Goal: Task Accomplishment & Management: Manage account settings

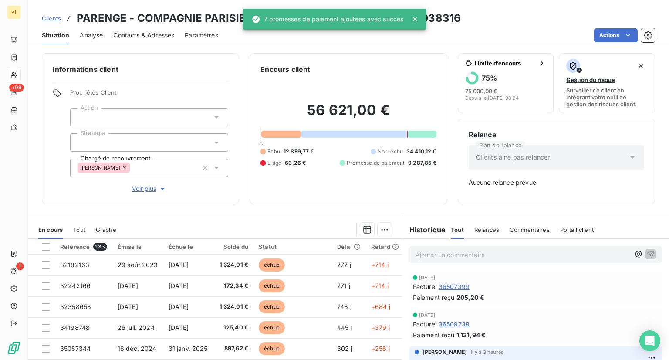
scroll to position [218, 0]
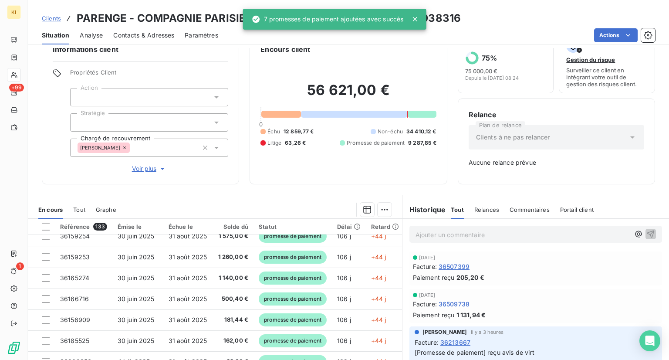
click at [413, 16] on icon at bounding box center [414, 19] width 9 height 9
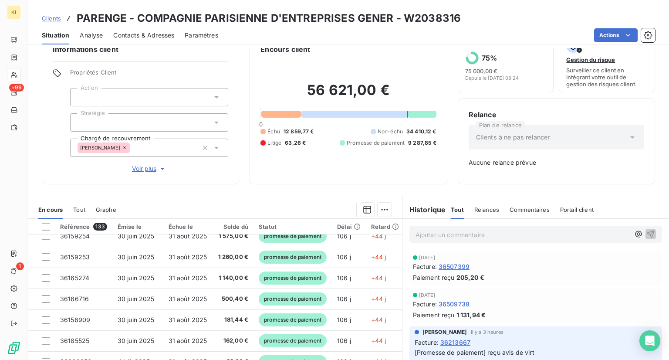
click at [629, 146] on div "Clients à ne pas relancer" at bounding box center [557, 137] width 176 height 24
click at [629, 138] on icon at bounding box center [632, 137] width 9 height 9
click at [628, 140] on icon at bounding box center [632, 137] width 9 height 9
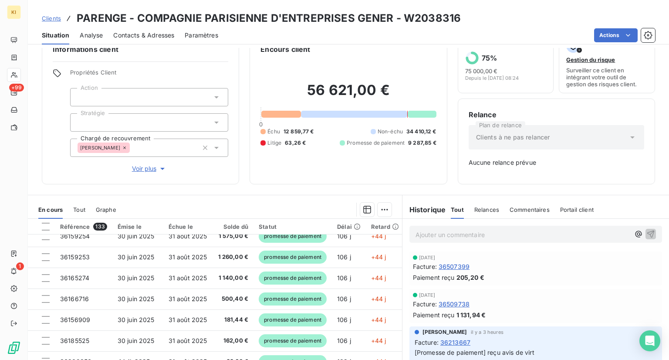
click at [541, 136] on span "Clients à ne pas relancer" at bounding box center [513, 137] width 74 height 9
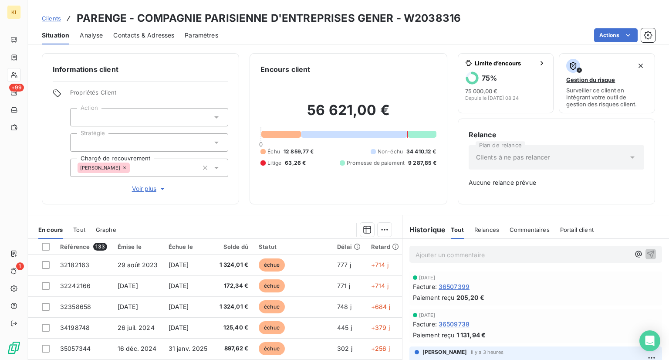
drag, startPoint x: 612, startPoint y: 157, endPoint x: 624, endPoint y: 156, distance: 12.2
click at [613, 157] on div "Clients à ne pas relancer" at bounding box center [557, 157] width 176 height 24
click at [628, 157] on icon at bounding box center [632, 157] width 9 height 9
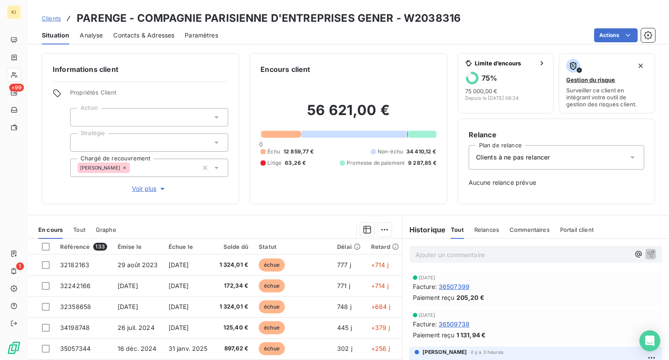
click at [619, 155] on div "Clients à ne pas relancer" at bounding box center [557, 157] width 176 height 24
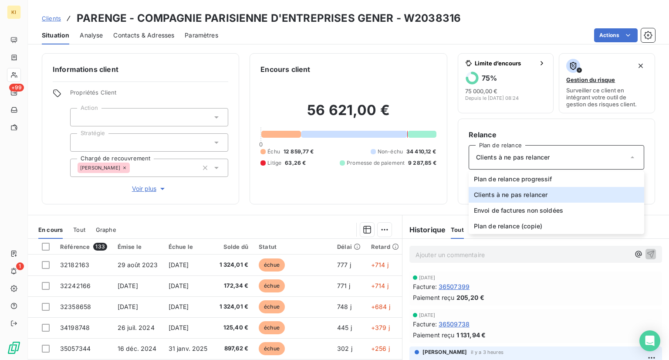
click at [493, 127] on div "Relance Plan de relance Clients à ne pas relancer Plan de relance progressif Cl…" at bounding box center [556, 161] width 197 height 86
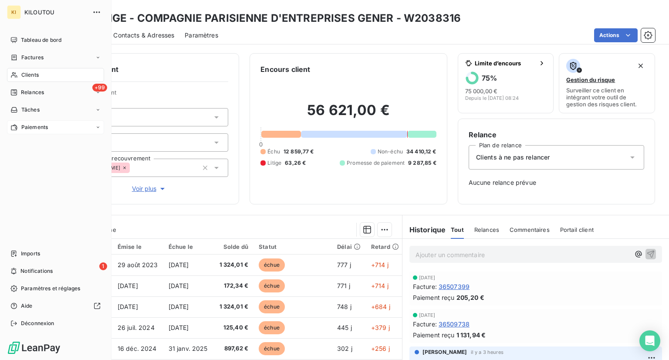
click at [15, 124] on icon at bounding box center [13, 127] width 7 height 7
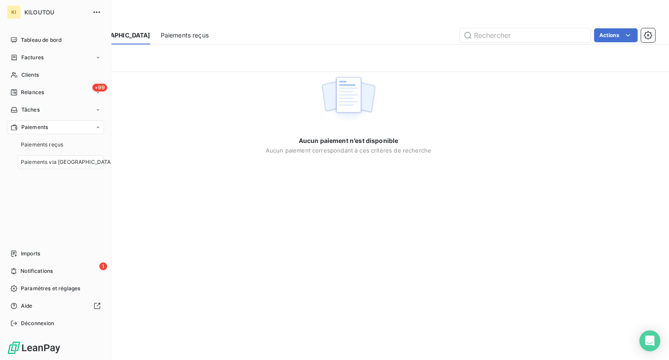
click at [59, 162] on span "Paiements via [GEOGRAPHIC_DATA]" at bounding box center [67, 162] width 92 height 8
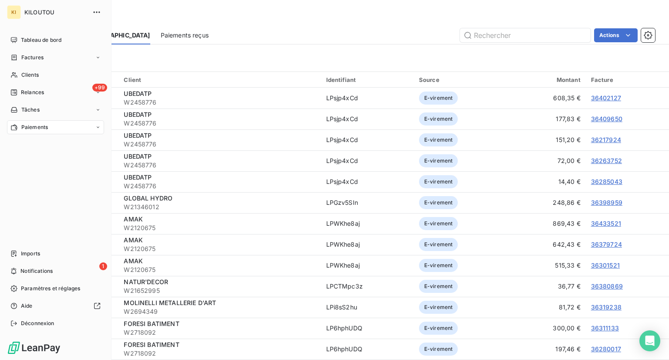
click at [63, 123] on div "Paiements" at bounding box center [55, 127] width 97 height 14
click at [61, 163] on span "Paiements via [GEOGRAPHIC_DATA]" at bounding box center [67, 162] width 92 height 8
click at [46, 288] on span "Paramètres et réglages" at bounding box center [50, 288] width 59 height 8
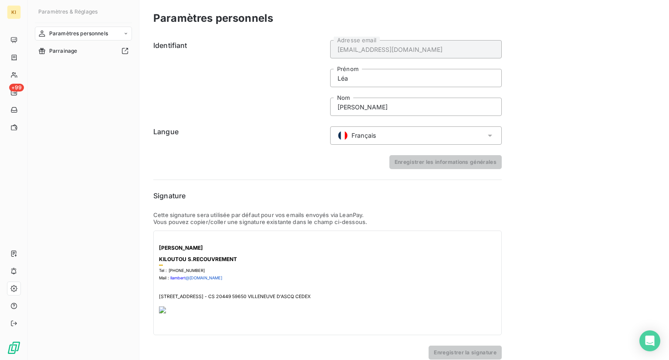
click at [80, 36] on span "Paramètres personnels" at bounding box center [78, 34] width 59 height 8
click at [81, 68] on span "Centre de notifications" at bounding box center [77, 68] width 57 height 8
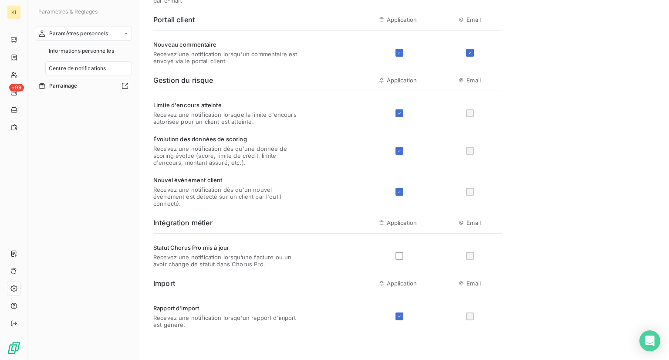
scroll to position [295, 0]
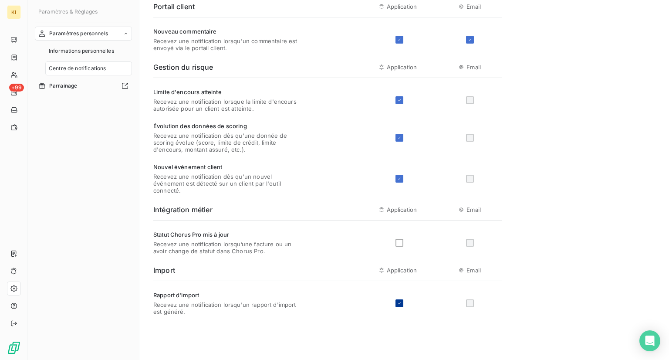
click at [398, 304] on icon at bounding box center [399, 302] width 5 height 5
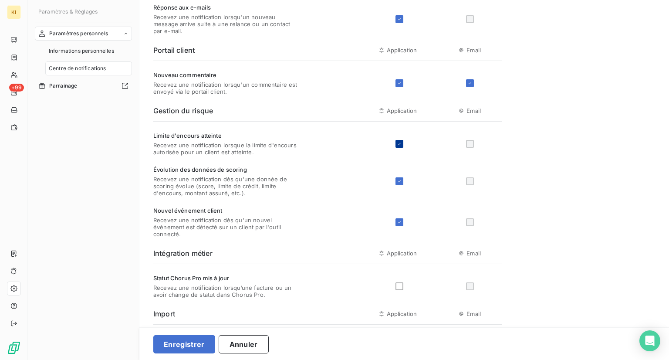
click at [400, 143] on icon at bounding box center [399, 144] width 3 height 2
drag, startPoint x: 402, startPoint y: 183, endPoint x: 406, endPoint y: 186, distance: 4.7
click at [406, 186] on div "Évolution des données de scoring Recevez une notification dès qu'une donnée de …" at bounding box center [327, 181] width 348 height 30
click at [402, 182] on div at bounding box center [399, 181] width 8 height 8
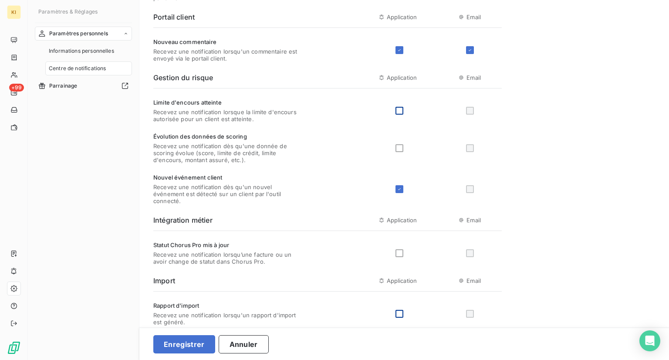
scroll to position [295, 0]
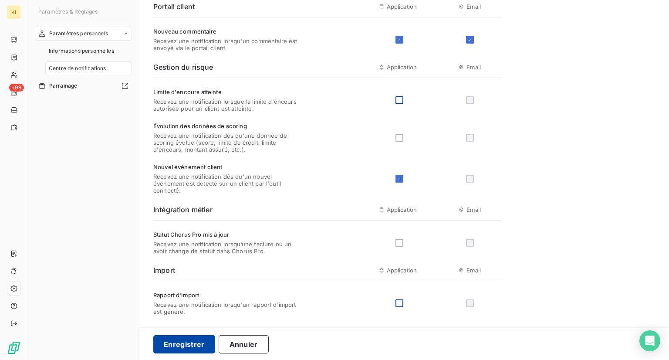
click at [200, 343] on button "Enregistrer" at bounding box center [184, 344] width 62 height 18
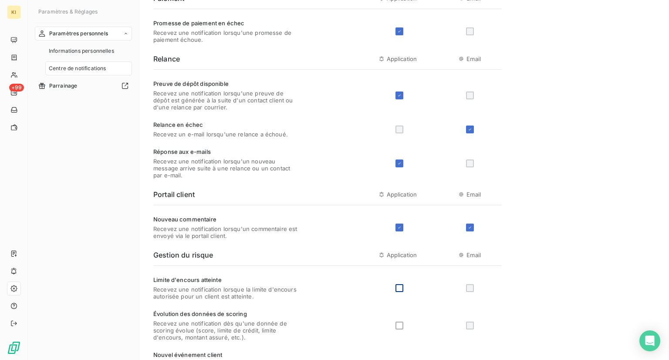
scroll to position [174, 0]
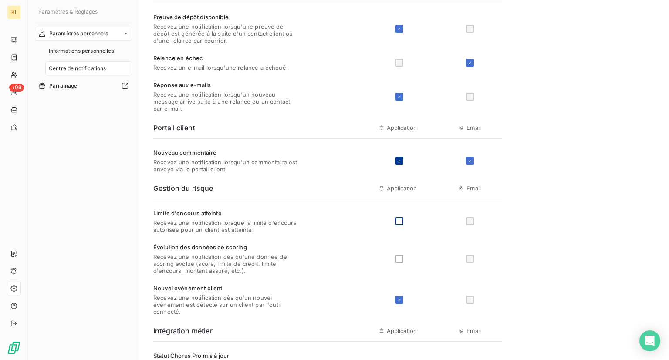
click at [398, 161] on icon at bounding box center [399, 160] width 5 height 5
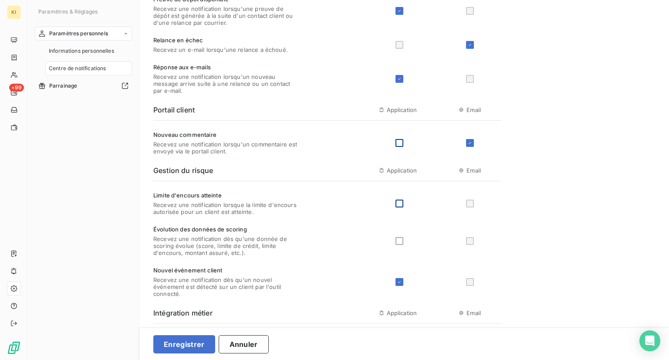
scroll to position [165, 0]
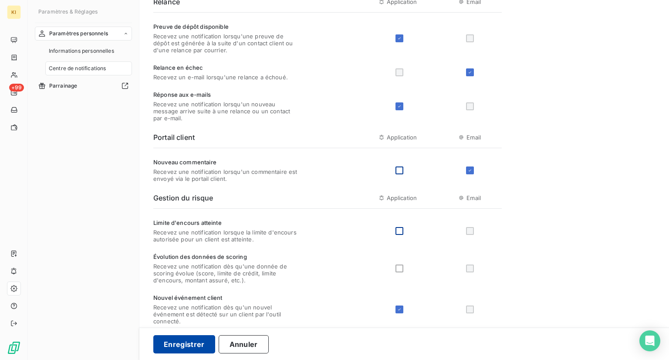
click at [176, 340] on button "Enregistrer" at bounding box center [184, 344] width 62 height 18
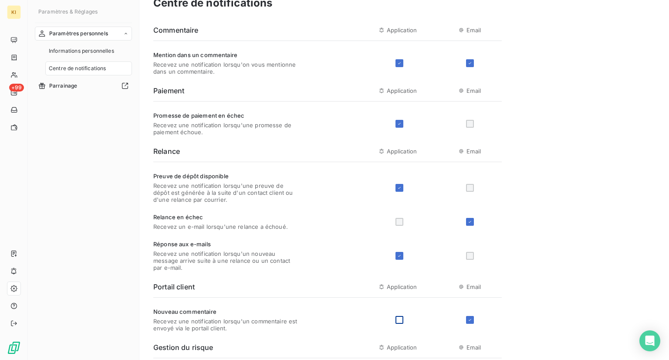
scroll to position [0, 0]
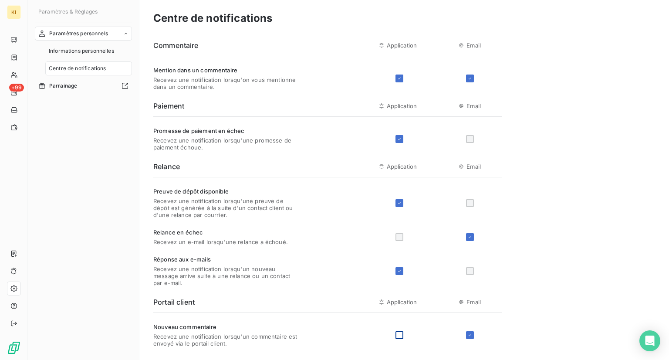
click at [397, 83] on div "Mention dans un commentaire Recevez une notification lorsqu'on vous mentionne d…" at bounding box center [327, 79] width 348 height 24
click at [401, 77] on icon at bounding box center [399, 78] width 5 height 5
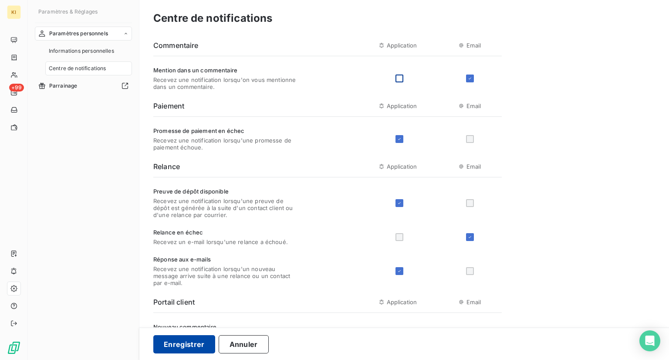
click at [185, 339] on button "Enregistrer" at bounding box center [184, 344] width 62 height 18
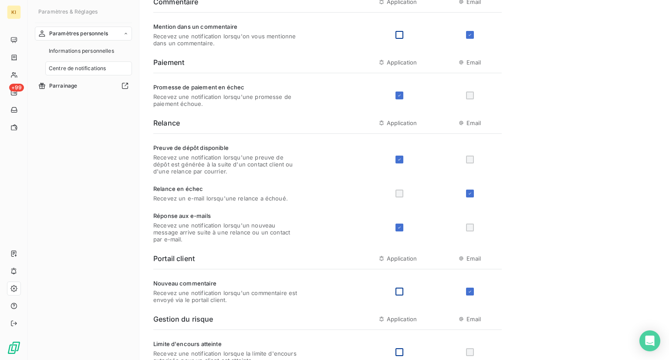
scroll to position [87, 0]
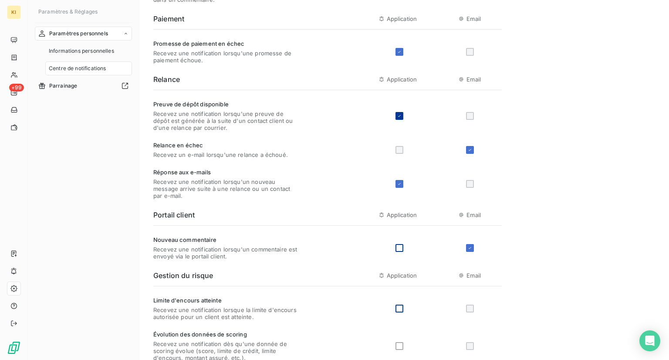
click at [402, 115] on div at bounding box center [399, 116] width 8 height 8
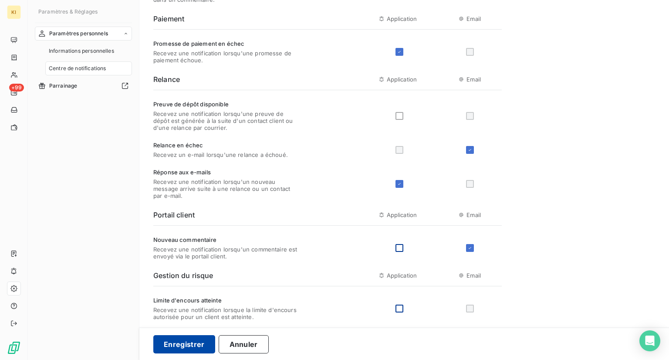
click at [186, 338] on button "Enregistrer" at bounding box center [184, 344] width 62 height 18
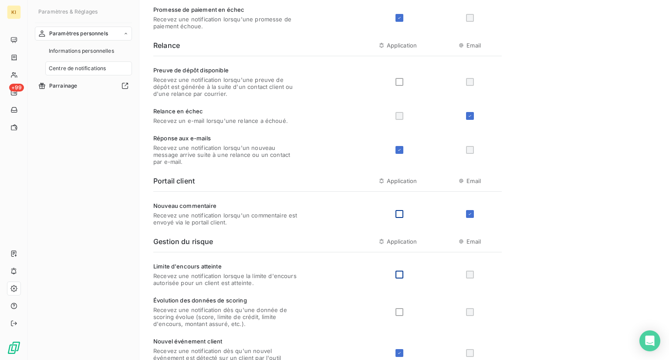
scroll to position [0, 0]
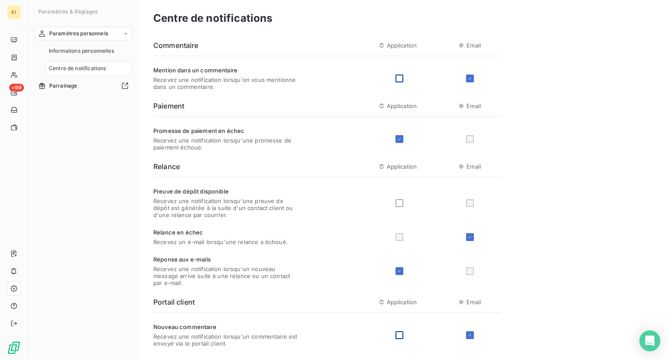
click at [103, 35] on span "Paramètres personnels" at bounding box center [78, 34] width 59 height 8
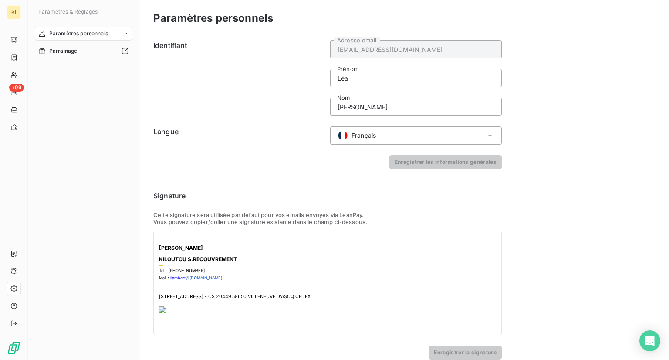
click at [65, 34] on span "Paramètres personnels" at bounding box center [78, 34] width 59 height 8
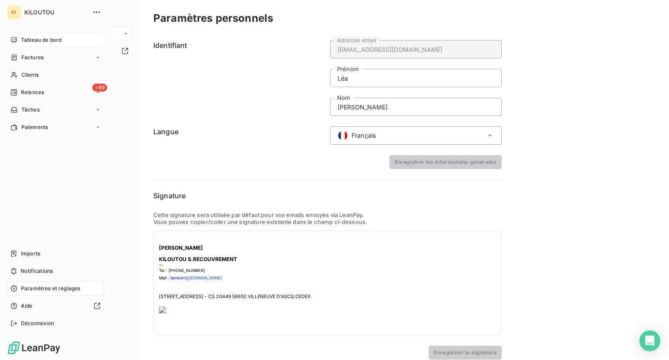
click at [28, 39] on span "Tableau de bord" at bounding box center [41, 40] width 41 height 8
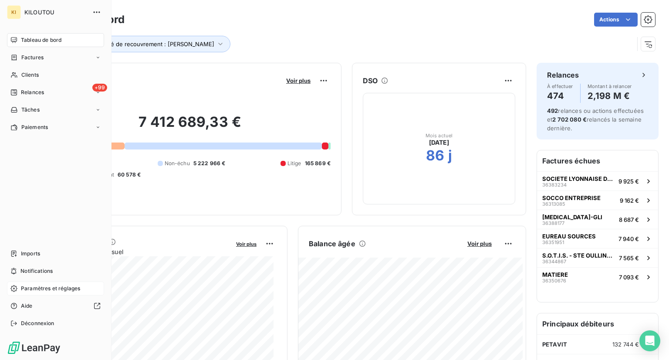
click at [47, 284] on span "Paramètres et réglages" at bounding box center [50, 288] width 59 height 8
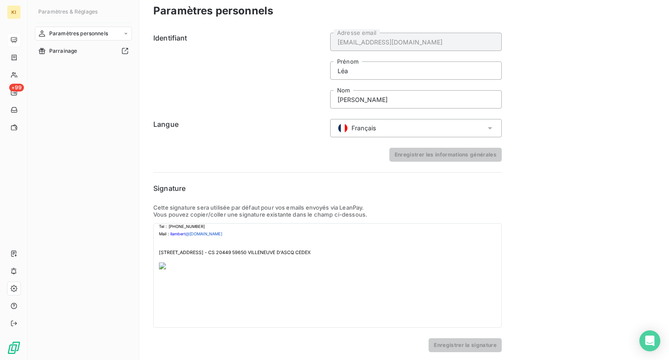
scroll to position [10, 0]
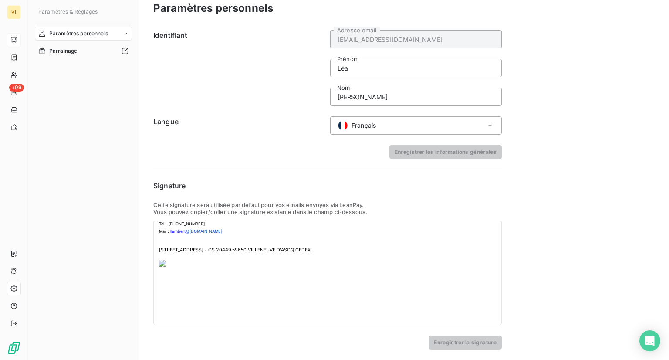
click at [92, 35] on span "Paramètres personnels" at bounding box center [78, 34] width 59 height 8
click at [98, 51] on span "Informations personnelles" at bounding box center [81, 51] width 65 height 8
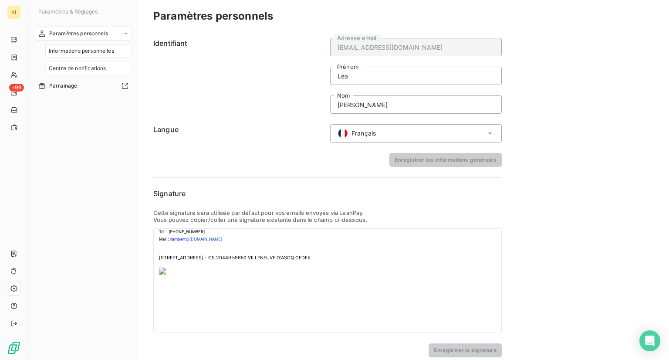
scroll to position [0, 0]
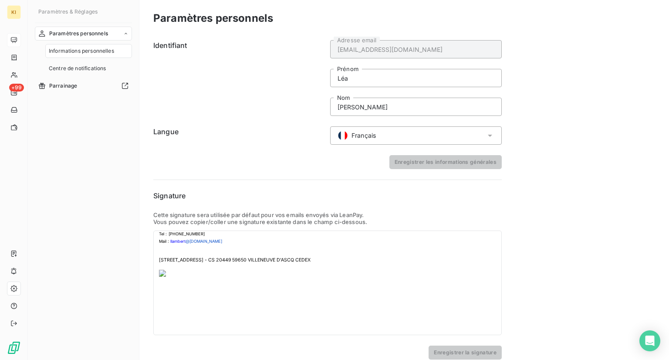
click at [98, 51] on span "Informations personnelles" at bounding box center [81, 51] width 65 height 8
click at [94, 68] on span "Centre de notifications" at bounding box center [77, 68] width 57 height 8
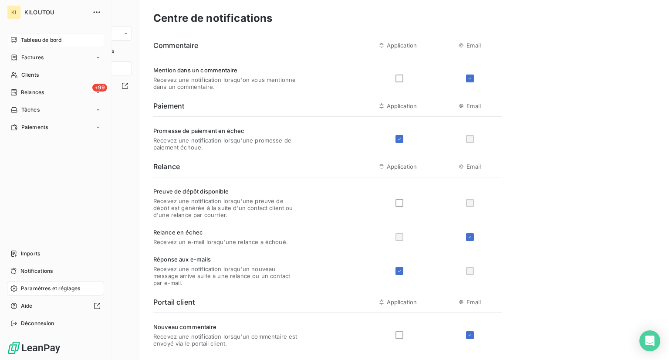
click at [18, 38] on div "Tableau de bord" at bounding box center [55, 40] width 97 height 14
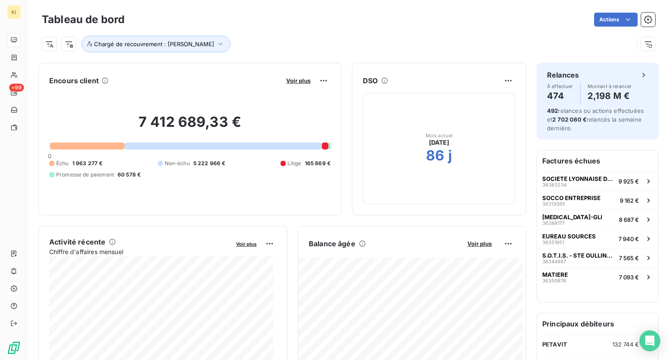
click at [272, 28] on div "Tableau de bord Actions" at bounding box center [348, 19] width 613 height 18
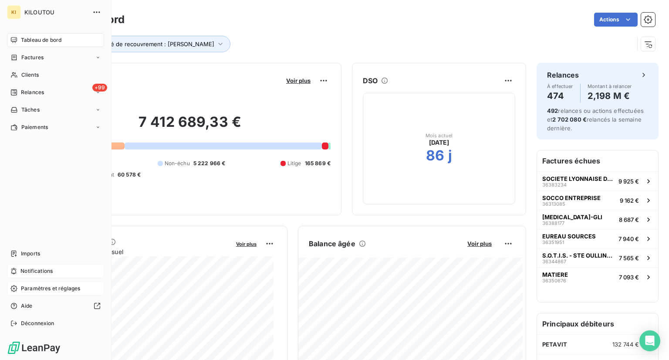
click at [29, 273] on span "Notifications" at bounding box center [36, 271] width 32 height 8
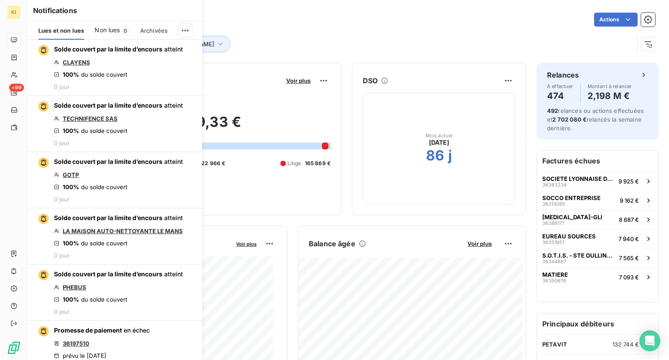
click at [265, 34] on div "Chargé de recouvrement : [PERSON_NAME]" at bounding box center [348, 41] width 613 height 24
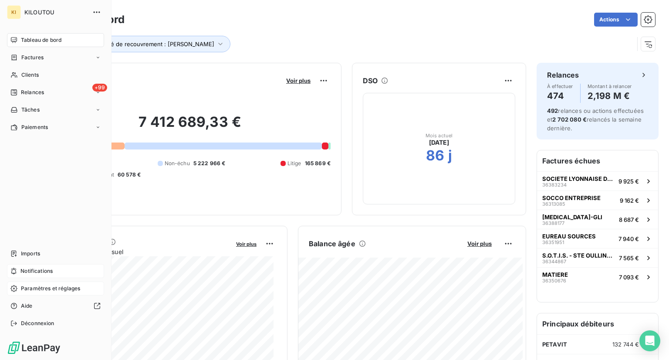
click at [17, 268] on icon at bounding box center [13, 270] width 7 height 7
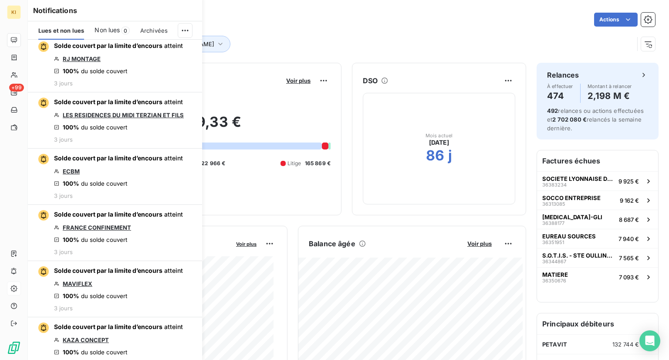
scroll to position [523, 0]
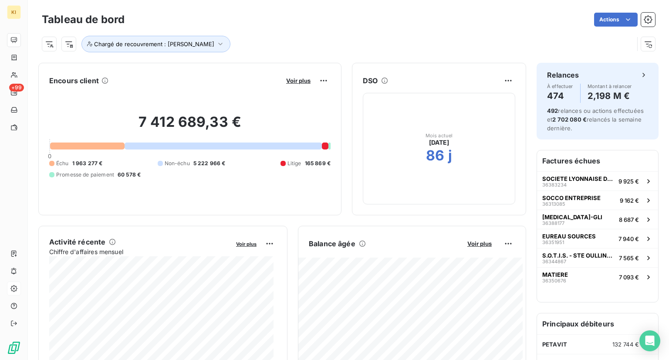
click at [257, 2] on div "Tableau de bord Actions Chargé de recouvrement : [PERSON_NAME]" at bounding box center [348, 28] width 641 height 57
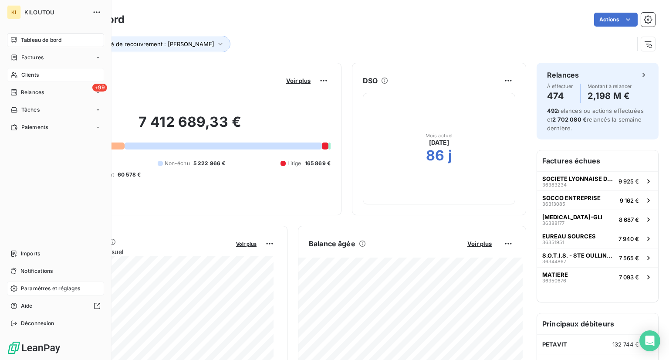
click at [37, 73] on span "Clients" at bounding box center [29, 75] width 17 height 8
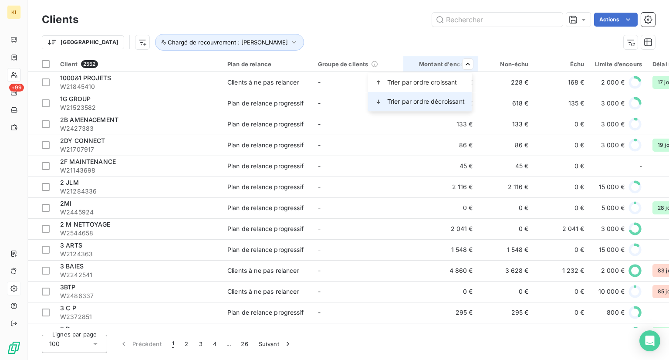
click at [432, 97] on span "Trier par ordre décroissant" at bounding box center [426, 101] width 78 height 9
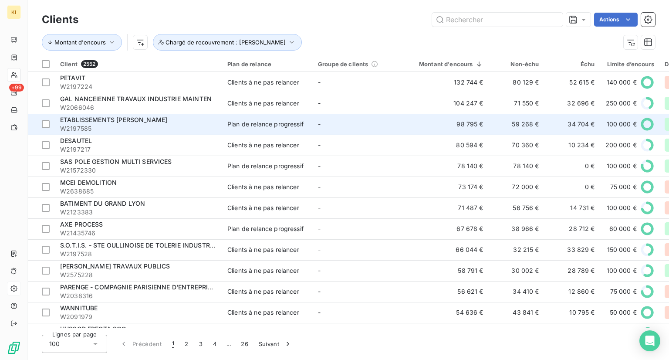
click at [149, 122] on span "ETABLISSEMENTS [PERSON_NAME]" at bounding box center [113, 119] width 107 height 7
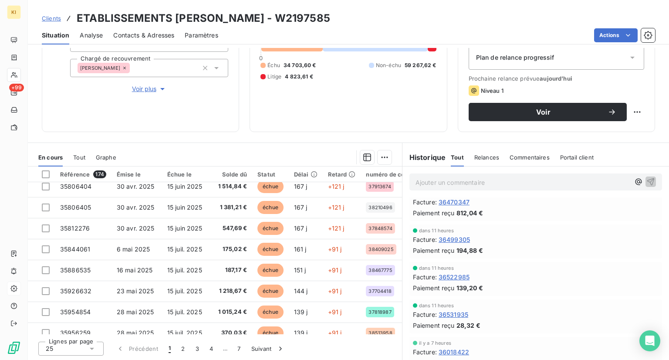
scroll to position [374, 0]
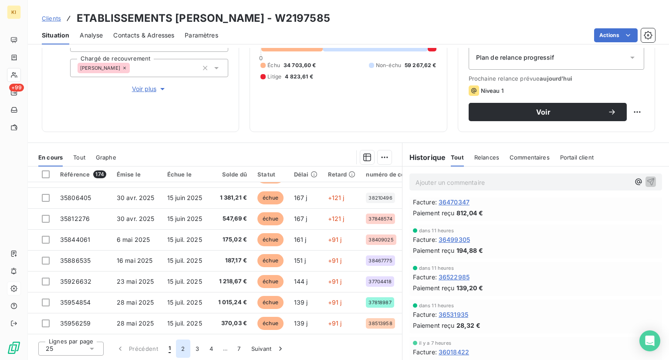
click at [183, 345] on button "2" at bounding box center [183, 348] width 14 height 18
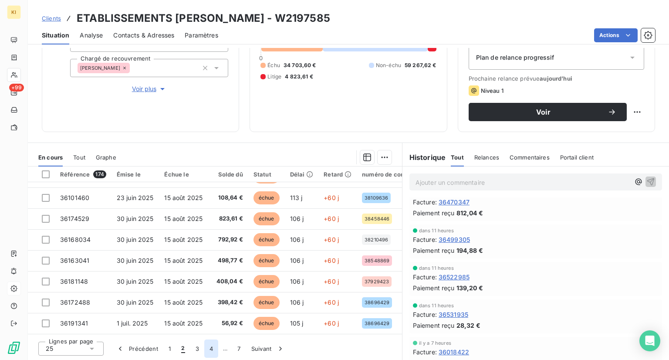
click at [208, 348] on button "4" at bounding box center [211, 348] width 14 height 18
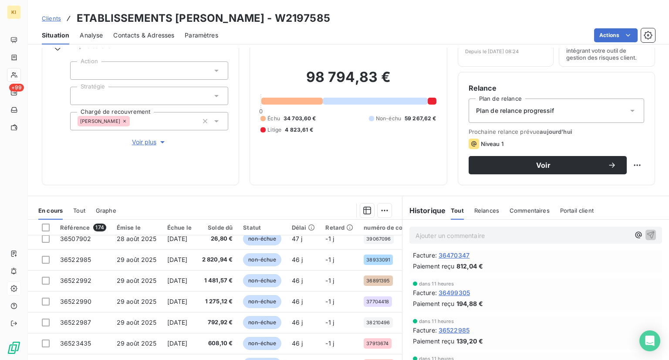
scroll to position [0, 0]
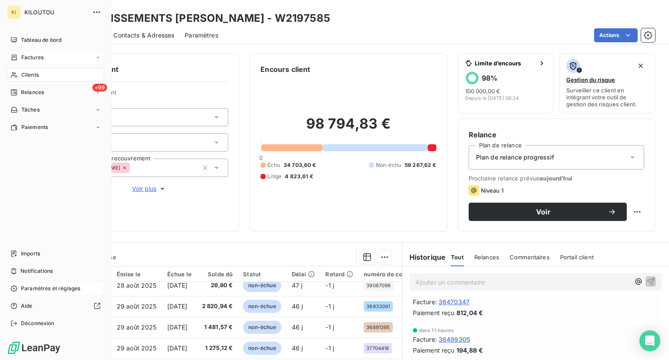
click at [33, 60] on span "Factures" at bounding box center [32, 58] width 22 height 8
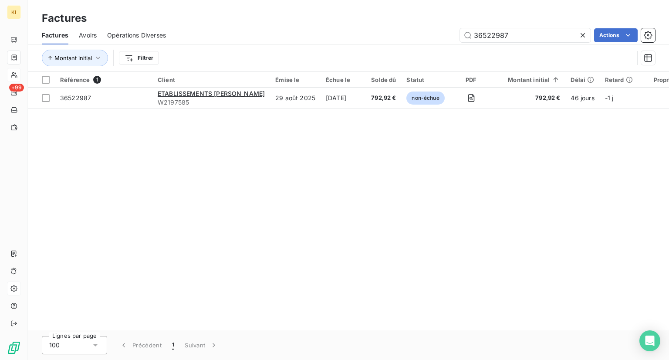
drag, startPoint x: 528, startPoint y: 39, endPoint x: 394, endPoint y: 27, distance: 134.7
click at [394, 27] on div "Factures Avoirs Opérations Diverses 36522987 Actions" at bounding box center [348, 35] width 641 height 18
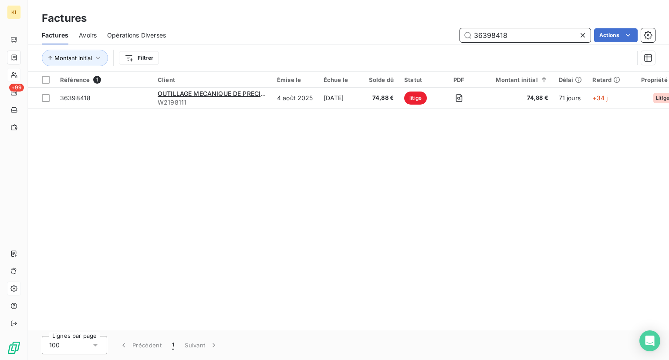
drag, startPoint x: 524, startPoint y: 36, endPoint x: 432, endPoint y: 27, distance: 93.3
click at [432, 27] on div "Factures Avoirs Opérations Diverses 36398418 Actions" at bounding box center [348, 35] width 641 height 18
paste input "285675"
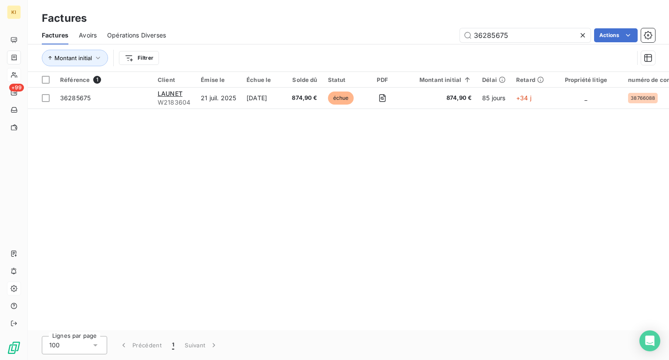
click at [261, 45] on div "Montant initial Filtrer" at bounding box center [348, 57] width 613 height 27
drag, startPoint x: 527, startPoint y: 33, endPoint x: 444, endPoint y: 29, distance: 83.7
click at [444, 29] on div "36285675 Actions" at bounding box center [415, 35] width 479 height 14
paste input "181148"
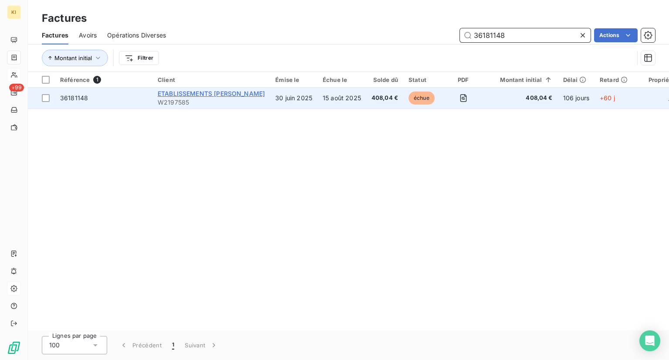
type input "36181148"
click at [212, 91] on span "ETABLISSEMENTS [PERSON_NAME]" at bounding box center [211, 93] width 107 height 7
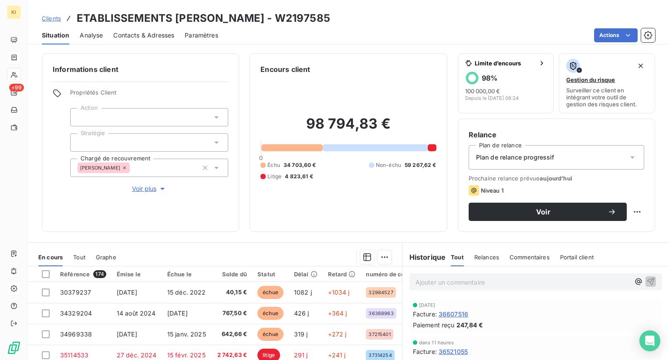
click at [618, 161] on div "Plan de relance progressif" at bounding box center [557, 157] width 176 height 24
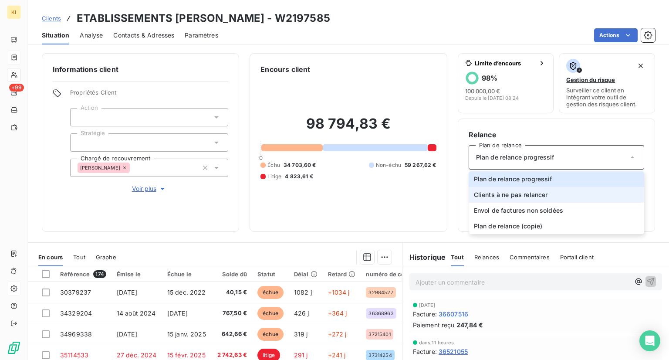
click at [509, 196] on span "Clients à ne pas relancer" at bounding box center [511, 194] width 74 height 9
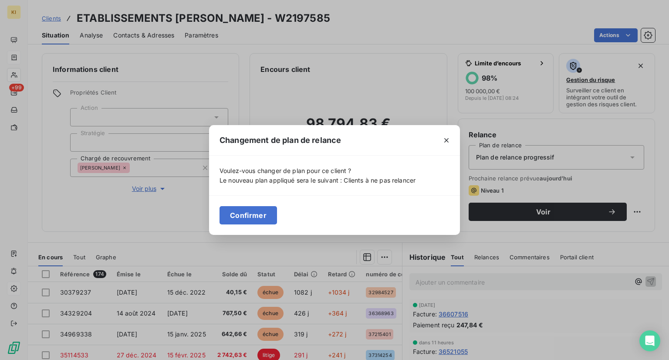
click at [259, 206] on button "Confirmer" at bounding box center [247, 215] width 57 height 18
